Goal: Book appointment/travel/reservation

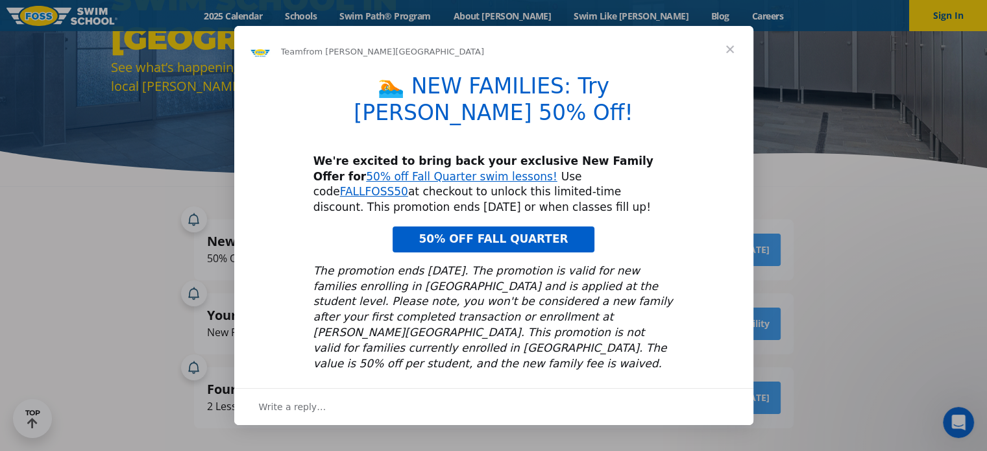
click at [501, 232] on span "50% OFF FALL QUARTER" at bounding box center [492, 238] width 149 height 13
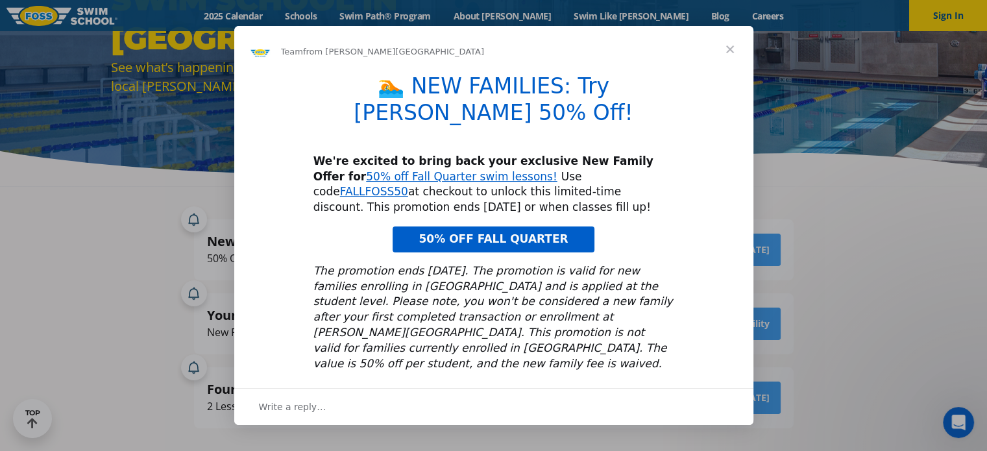
click at [729, 54] on span "Close" at bounding box center [729, 49] width 47 height 47
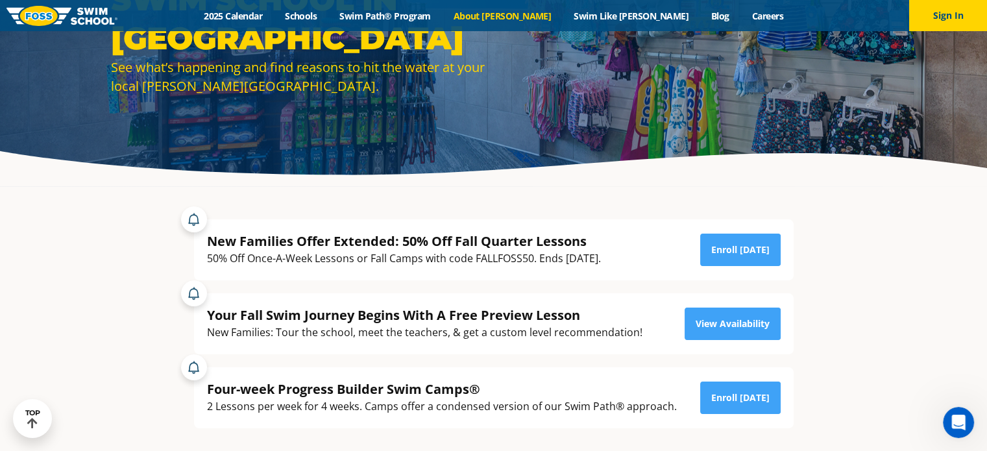
click at [525, 14] on link "About [PERSON_NAME]" at bounding box center [502, 16] width 121 height 12
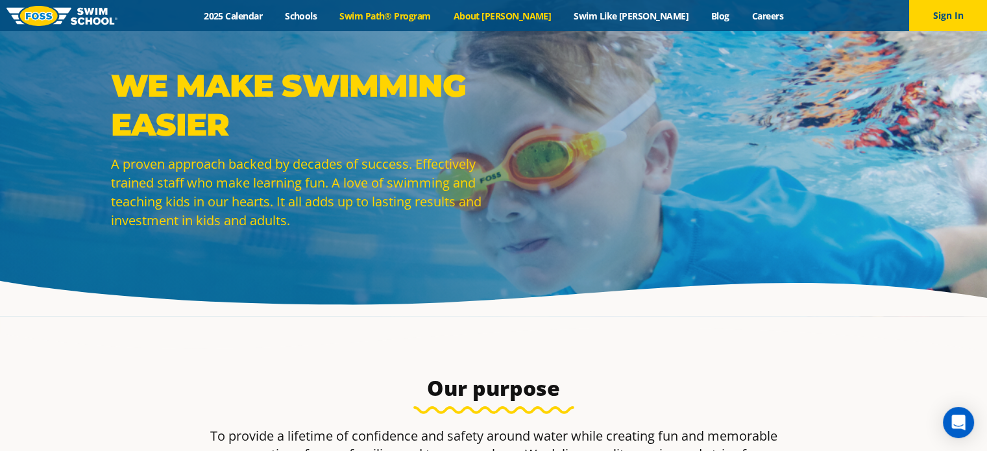
click at [415, 18] on link "Swim Path® Program" at bounding box center [385, 16] width 114 height 12
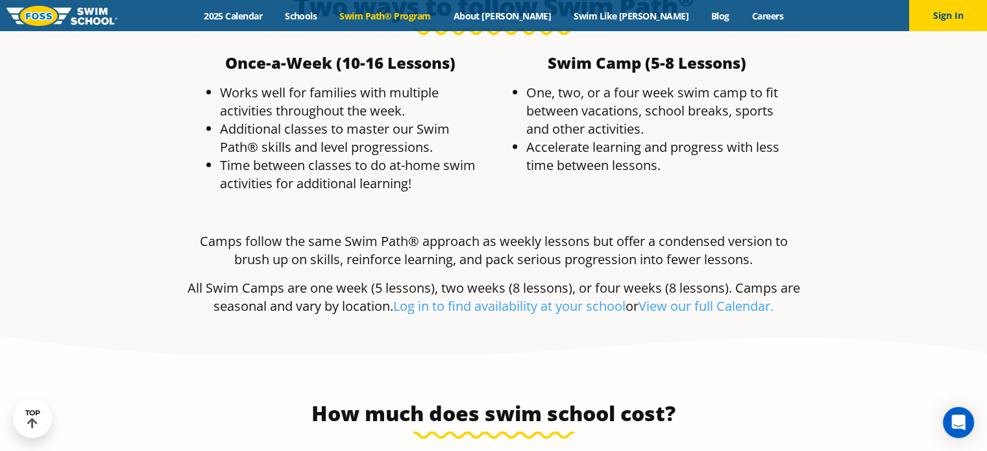
scroll to position [2465, 0]
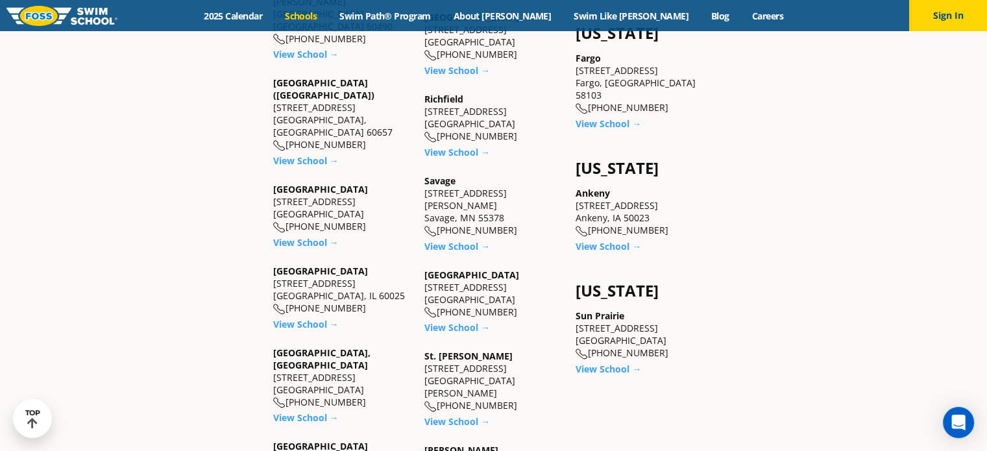
scroll to position [973, 0]
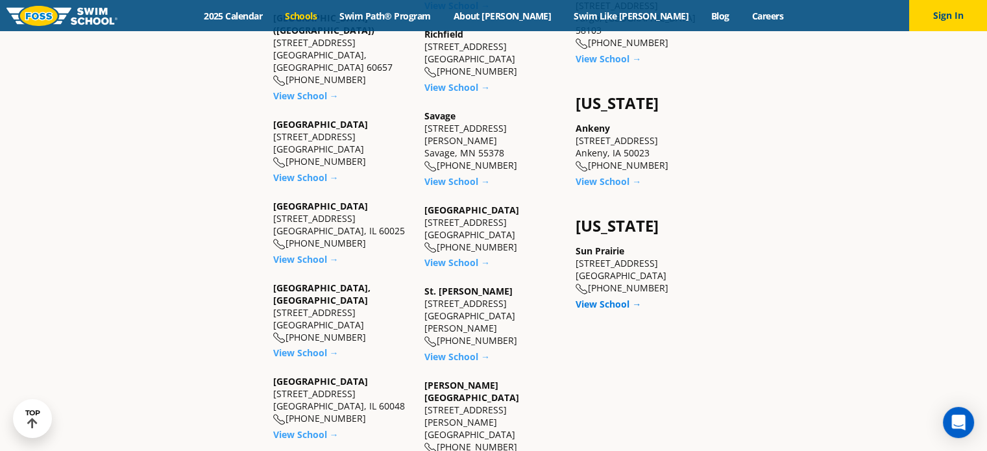
click at [614, 298] on link "View School →" at bounding box center [608, 304] width 66 height 12
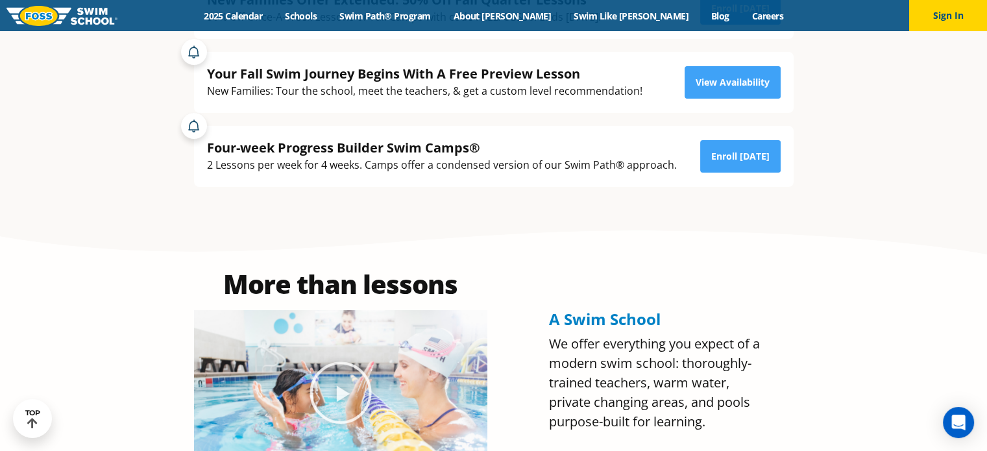
scroll to position [306, 0]
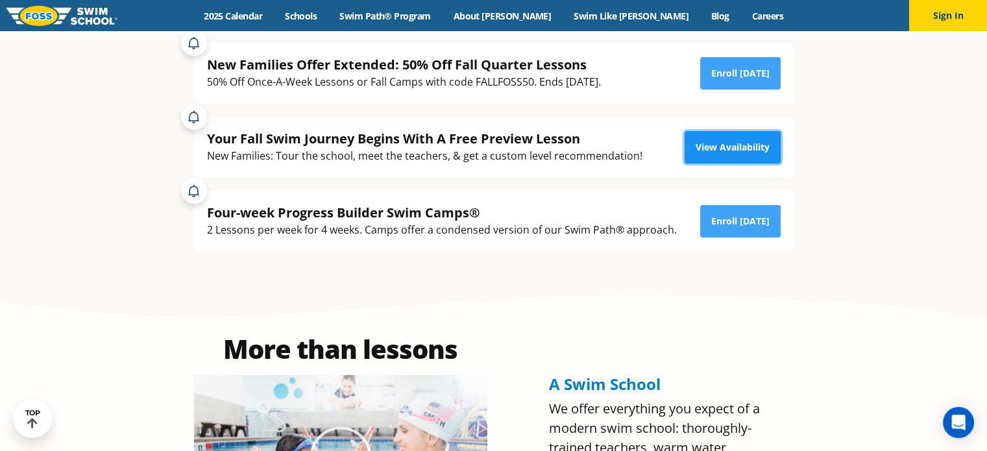
click at [711, 147] on link "View Availability" at bounding box center [732, 147] width 96 height 32
